Goal: Task Accomplishment & Management: Manage account settings

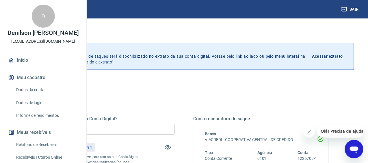
click at [145, 131] on input "R$ 0,00" at bounding box center [106, 129] width 135 height 11
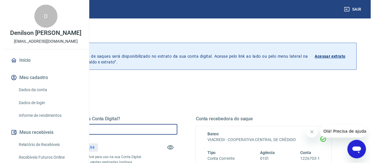
scroll to position [77, 0]
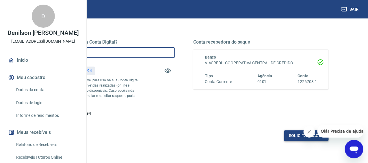
type input "R$ 3.500,00"
click at [303, 141] on button "Solicitar saque" at bounding box center [306, 136] width 44 height 11
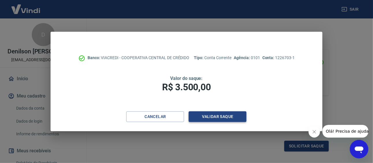
click at [223, 118] on button "Validar saque" at bounding box center [218, 116] width 58 height 11
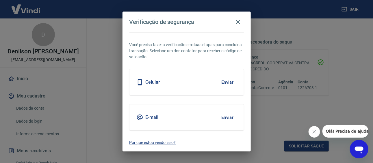
click at [207, 120] on div "E-mail Enviar" at bounding box center [186, 118] width 114 height 26
click at [224, 120] on button "Enviar" at bounding box center [227, 117] width 19 height 12
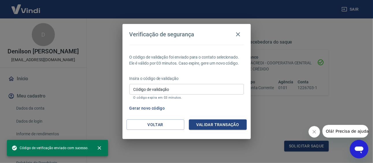
click at [206, 89] on input "Código de validação" at bounding box center [186, 89] width 114 height 11
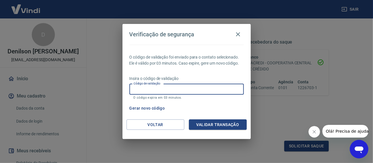
paste input "399016"
type input "399016"
click at [225, 125] on button "Validar transação" at bounding box center [218, 125] width 58 height 11
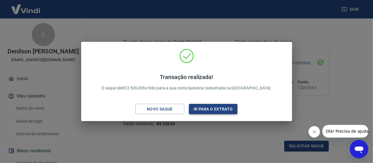
click at [230, 108] on button "Ir para o extrato" at bounding box center [213, 109] width 49 height 11
